Goal: Information Seeking & Learning: Check status

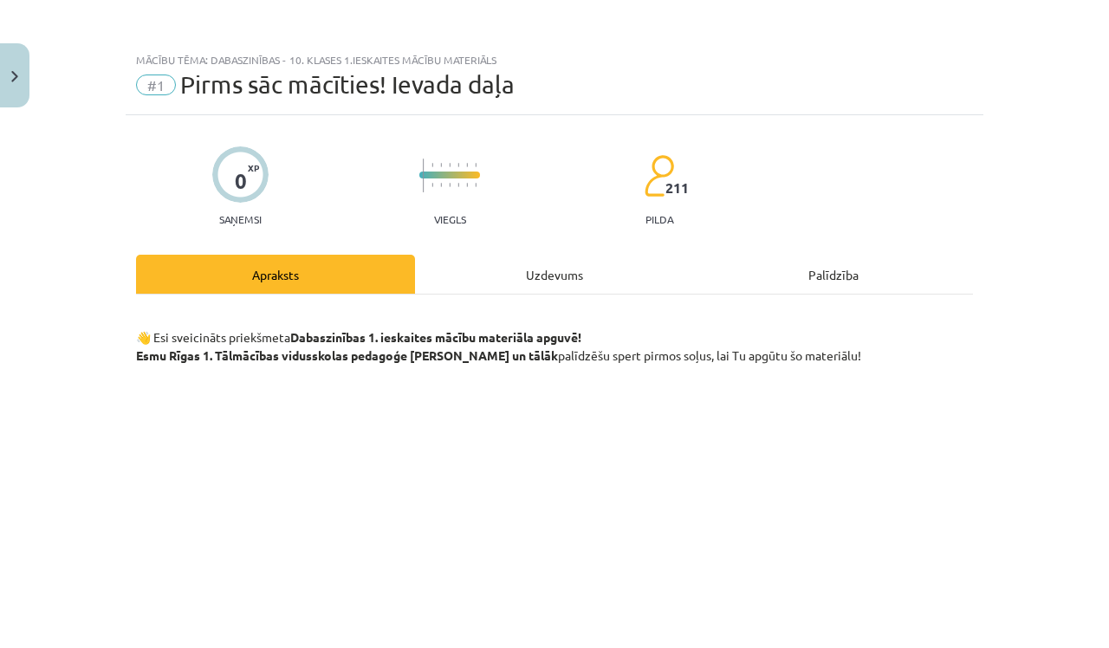
scroll to position [1410, 0]
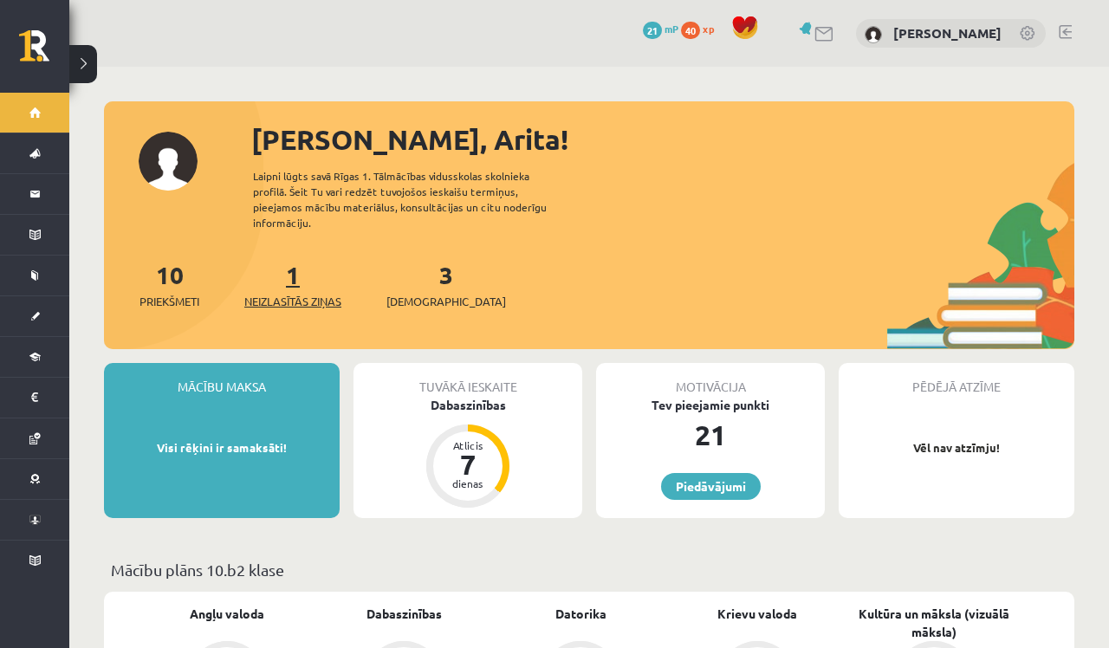
click at [285, 293] on span "Neizlasītās ziņas" at bounding box center [292, 301] width 97 height 17
click at [420, 293] on span "[DEMOGRAPHIC_DATA]" at bounding box center [446, 301] width 120 height 17
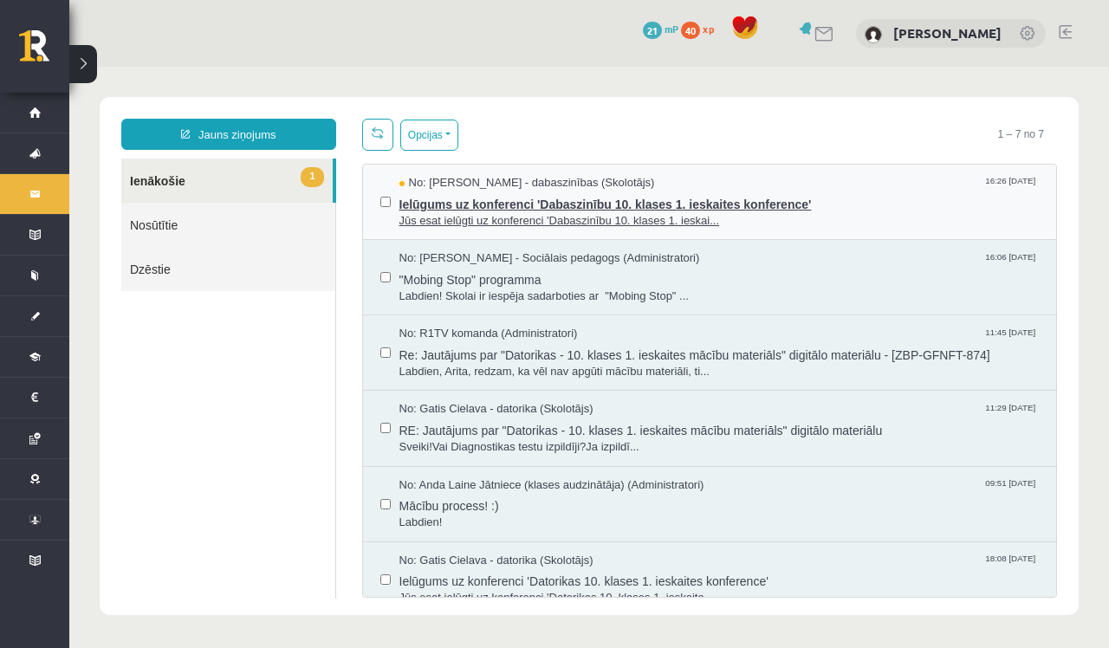
click at [487, 213] on span "Jūs esat ielūgti uz konferenci 'Dabaszinību 10. klases 1. ieskai..." at bounding box center [719, 221] width 640 height 16
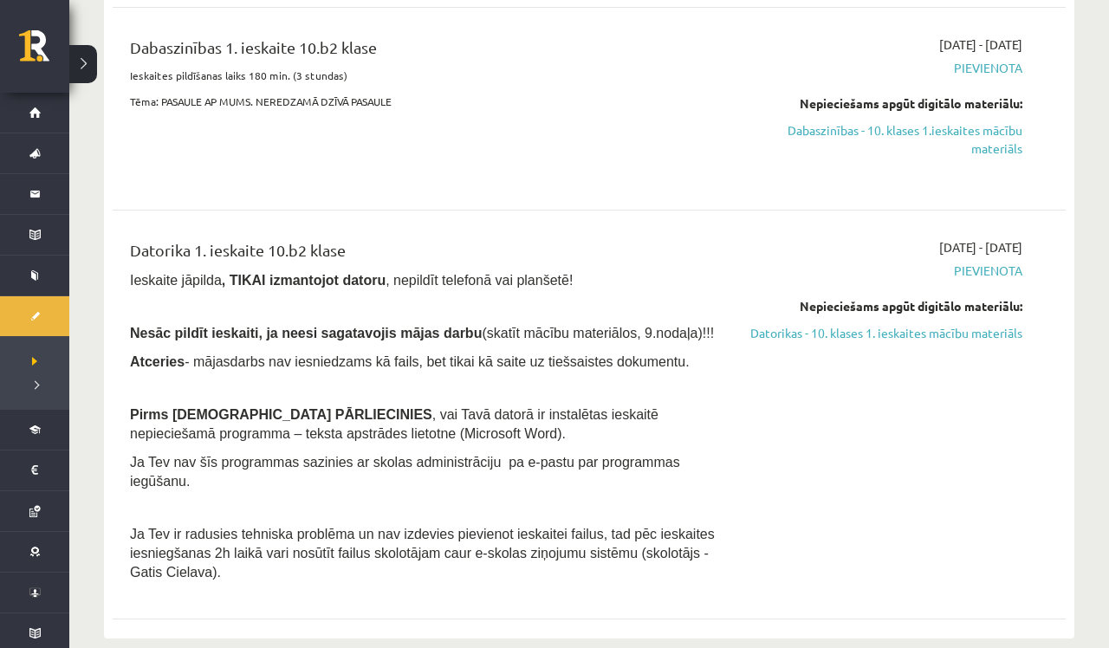
scroll to position [416, 0]
